Goal: Task Accomplishment & Management: Complete application form

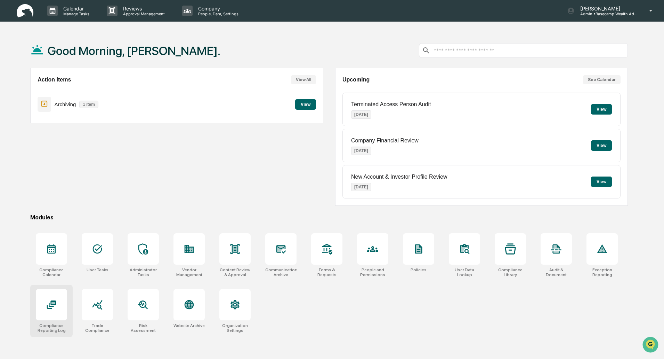
click at [48, 306] on icon at bounding box center [51, 304] width 9 height 8
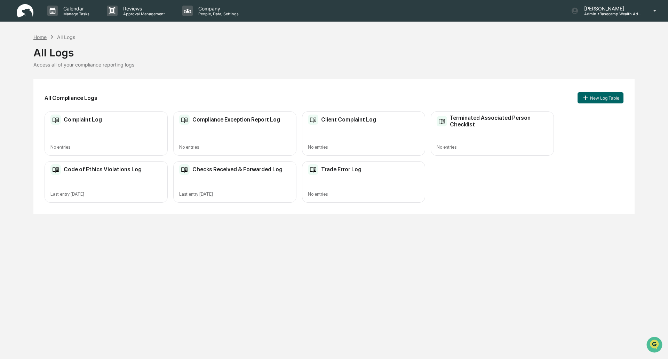
click at [42, 37] on div "Home" at bounding box center [39, 37] width 13 height 6
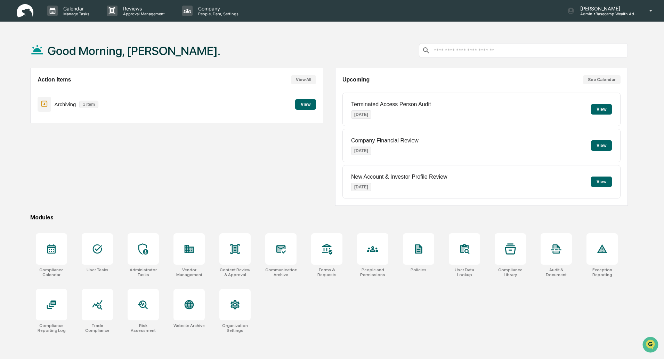
click at [450, 48] on input "text" at bounding box center [529, 50] width 192 height 7
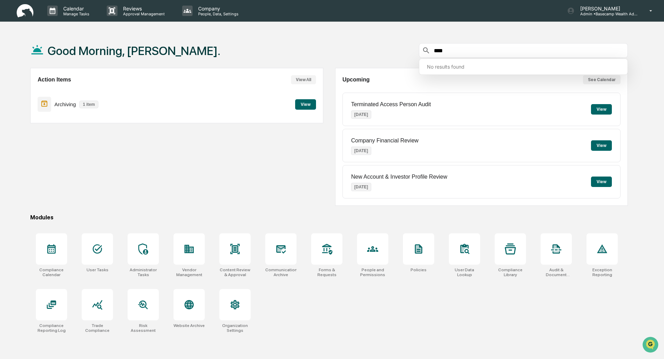
type input "****"
click at [194, 151] on div "Action Items View All Archiving 1 item View" at bounding box center [176, 137] width 293 height 138
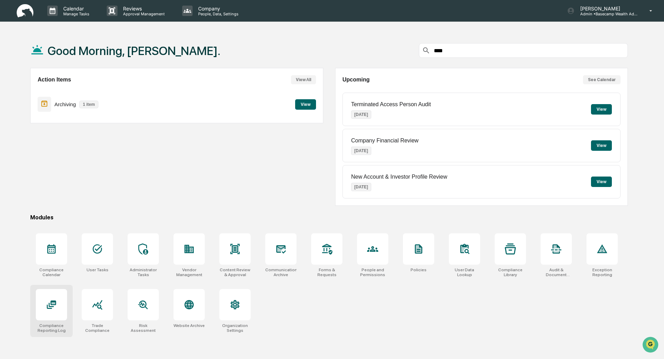
click at [41, 303] on div at bounding box center [51, 304] width 31 height 31
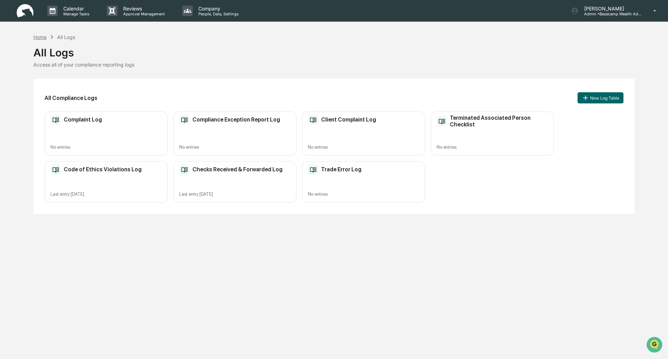
click at [41, 37] on div "Home" at bounding box center [39, 37] width 13 height 6
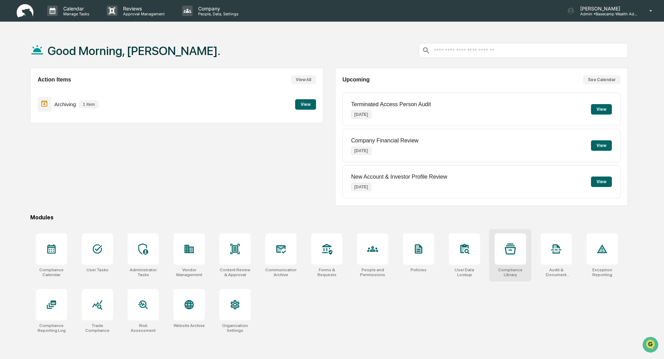
click at [514, 245] on icon at bounding box center [510, 248] width 11 height 11
click at [109, 248] on div at bounding box center [97, 248] width 31 height 31
click at [596, 7] on p "[PERSON_NAME]" at bounding box center [607, 9] width 65 height 6
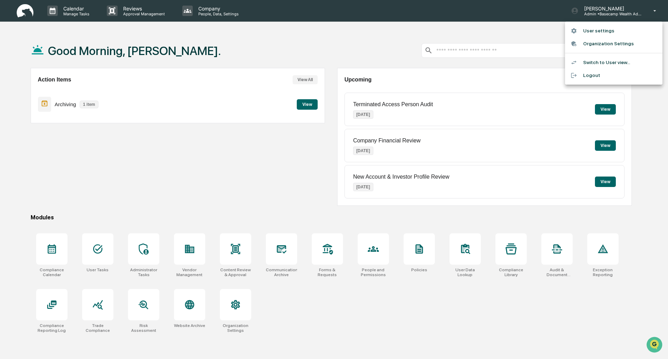
click at [598, 32] on li "User settings" at bounding box center [613, 30] width 97 height 13
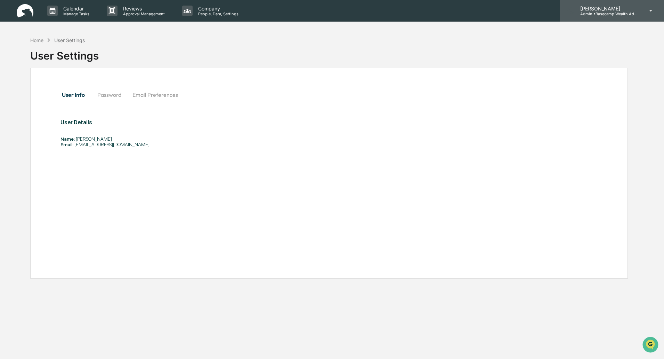
click at [589, 10] on p "[PERSON_NAME]" at bounding box center [607, 9] width 65 height 6
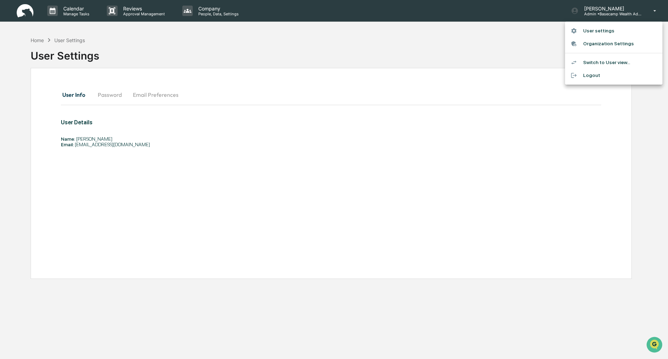
click at [600, 64] on li "Switch to User view..." at bounding box center [613, 62] width 97 height 13
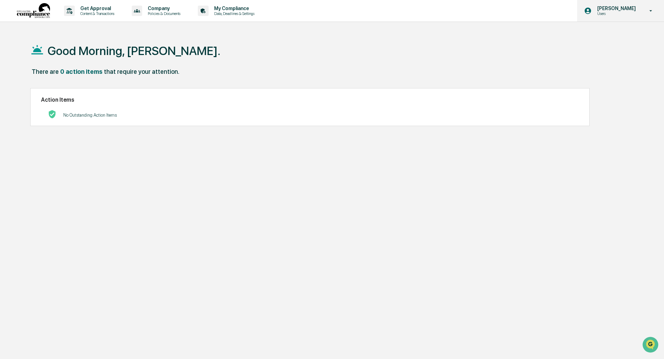
click at [618, 10] on p "[PERSON_NAME]" at bounding box center [616, 9] width 48 height 6
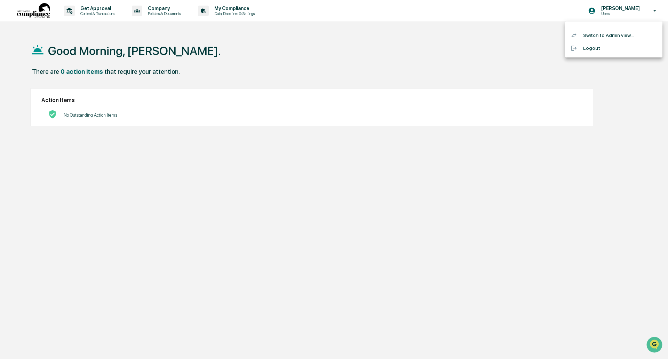
click at [611, 34] on li "Switch to Admin view..." at bounding box center [613, 35] width 97 height 13
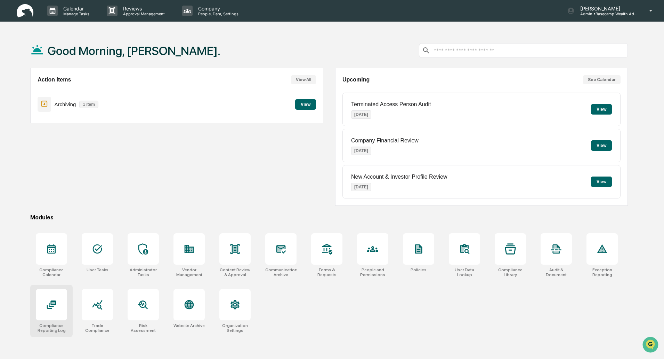
click at [44, 312] on div at bounding box center [51, 304] width 31 height 31
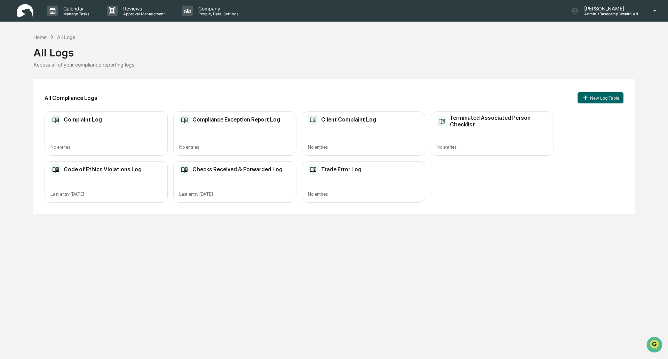
click at [253, 173] on div "Checks Received & Forwarded Log" at bounding box center [230, 169] width 103 height 10
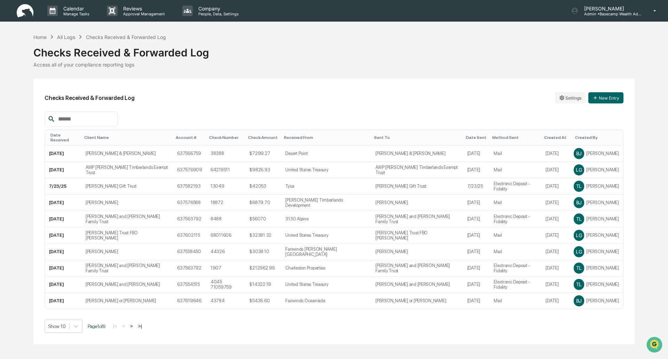
click at [67, 137] on div "Date Received" at bounding box center [64, 138] width 28 height 10
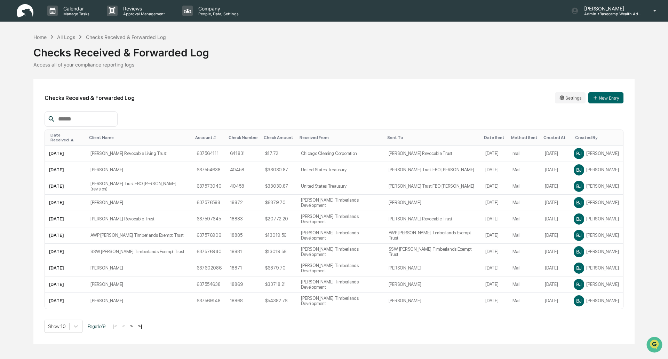
click at [67, 136] on div "Date Received ▲" at bounding box center [66, 138] width 33 height 10
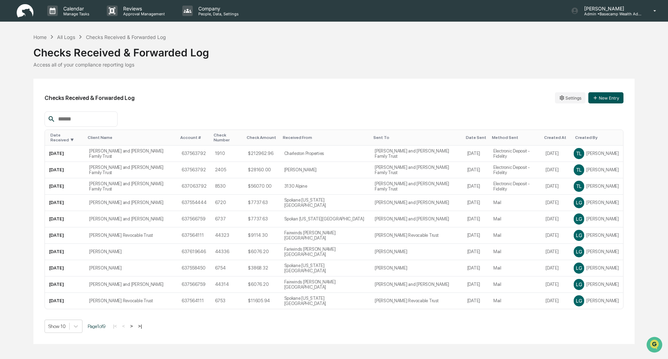
click at [607, 94] on button "New Entry" at bounding box center [605, 97] width 35 height 11
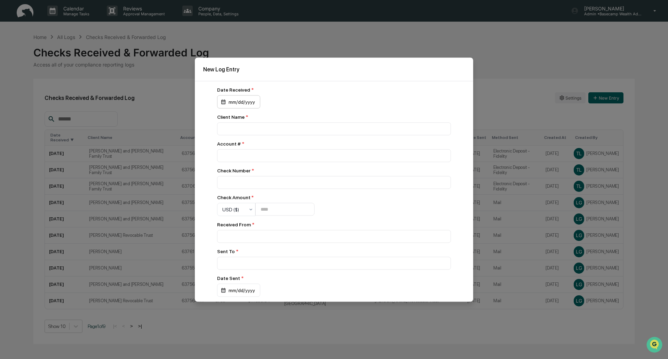
click at [248, 104] on div "mm/dd/yyyy" at bounding box center [238, 101] width 43 height 13
click at [289, 186] on button "21" at bounding box center [286, 187] width 13 height 13
click at [246, 129] on input at bounding box center [334, 128] width 234 height 13
drag, startPoint x: 327, startPoint y: 131, endPoint x: 154, endPoint y: 126, distance: 172.9
click at [154, 126] on body "Calendar Manage Tasks Reviews Approval Management Company People, Data, Setting…" at bounding box center [334, 179] width 668 height 359
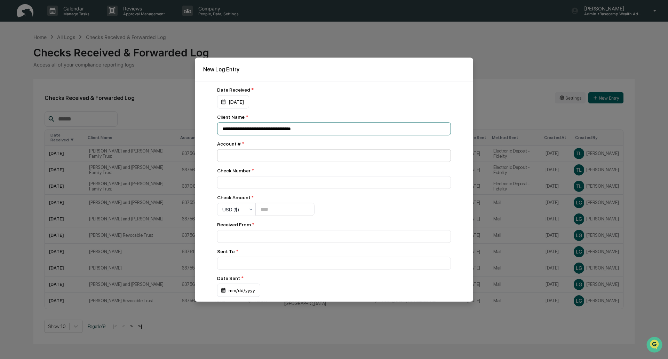
type input "**********"
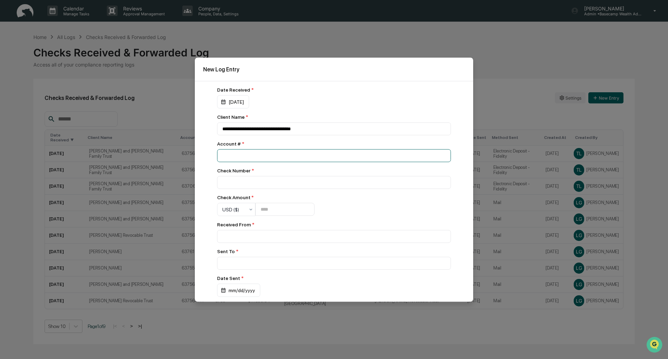
click at [236, 154] on input "number" at bounding box center [334, 155] width 234 height 13
drag, startPoint x: 309, startPoint y: 70, endPoint x: 389, endPoint y: 76, distance: 80.9
click at [389, 76] on div "New Log Entry" at bounding box center [334, 68] width 278 height 23
click at [253, 155] on input "number" at bounding box center [334, 155] width 234 height 13
type input "*********"
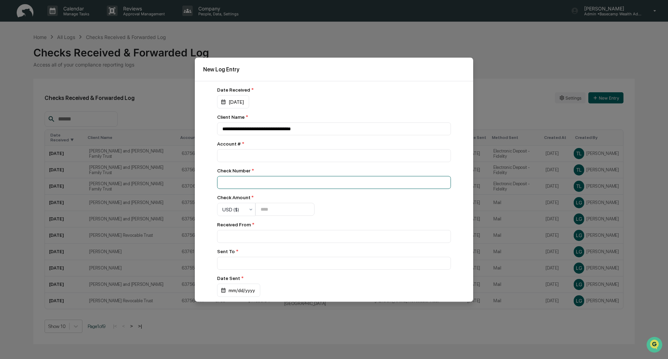
click at [254, 135] on input at bounding box center [334, 128] width 234 height 13
click at [233, 135] on input at bounding box center [334, 128] width 234 height 13
type input "***"
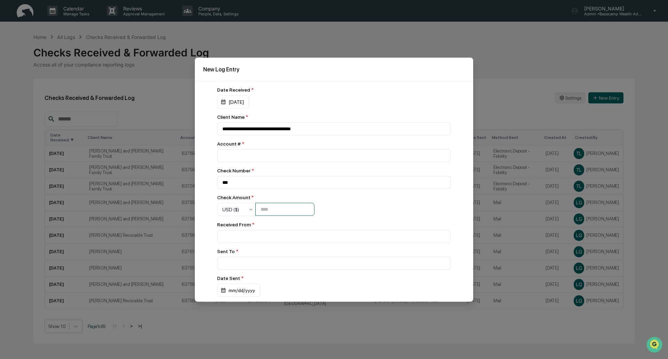
click at [279, 211] on input "number" at bounding box center [284, 209] width 59 height 13
type input "********"
click at [255, 135] on input at bounding box center [334, 128] width 234 height 13
type input "**********"
click at [242, 135] on input at bounding box center [334, 128] width 234 height 13
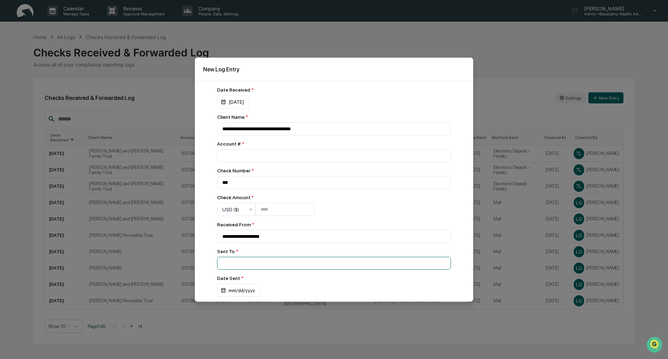
paste input "**********"
type input "**********"
click at [244, 108] on div "mm/dd/yyyy" at bounding box center [233, 101] width 32 height 13
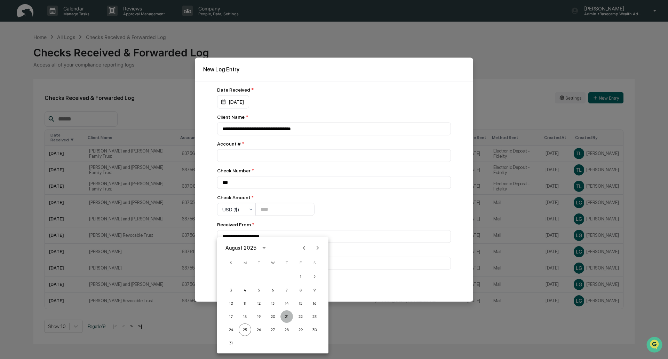
click at [287, 316] on button "21" at bounding box center [286, 316] width 13 height 13
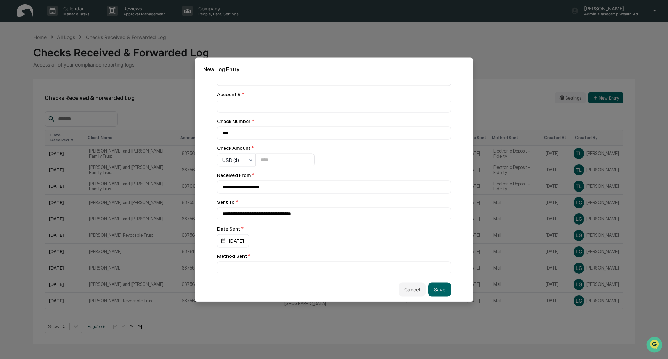
scroll to position [52, 0]
click at [286, 85] on input at bounding box center [334, 78] width 234 height 13
type input "****"
click at [437, 290] on button "Save" at bounding box center [439, 288] width 23 height 14
